Goal: Use online tool/utility: Utilize a website feature to perform a specific function

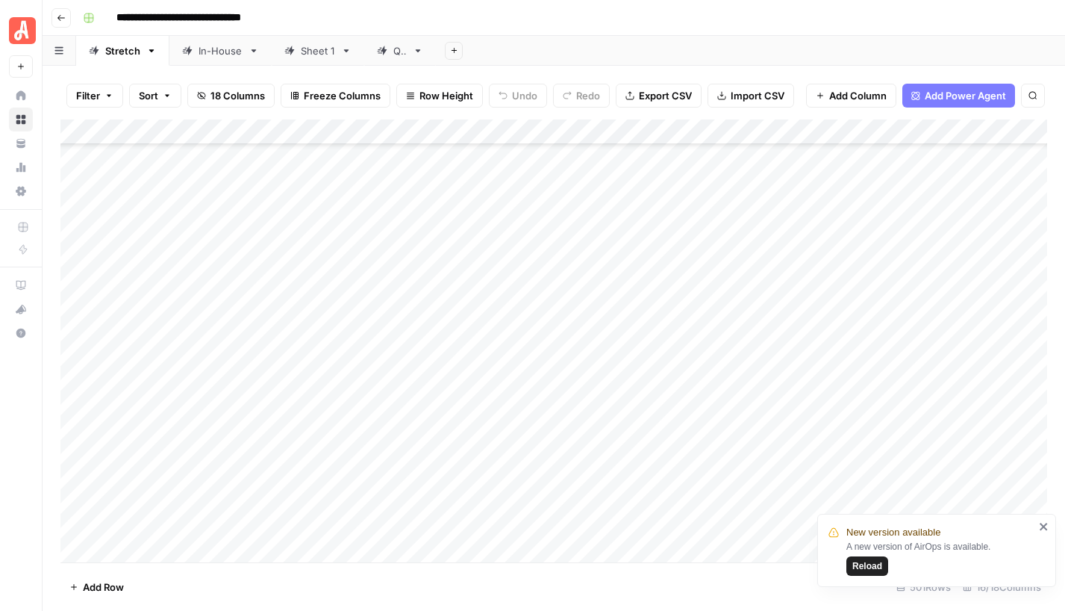
scroll to position [12325, 0]
click at [871, 559] on span "Reload" at bounding box center [868, 565] width 30 height 13
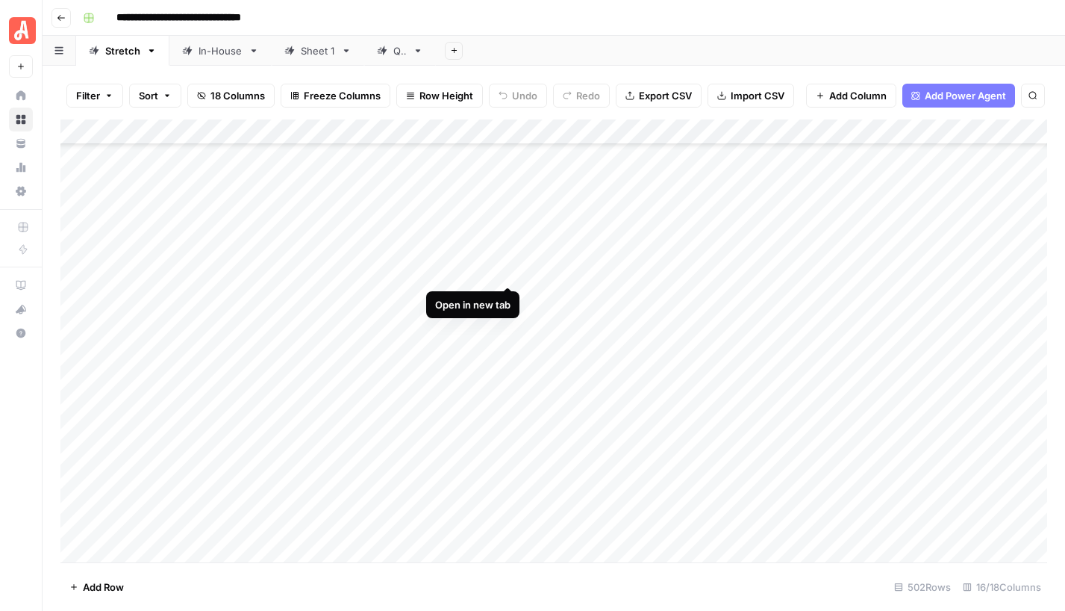
click at [508, 270] on div "Add Column" at bounding box center [553, 340] width 987 height 443
